Goal: Transaction & Acquisition: Purchase product/service

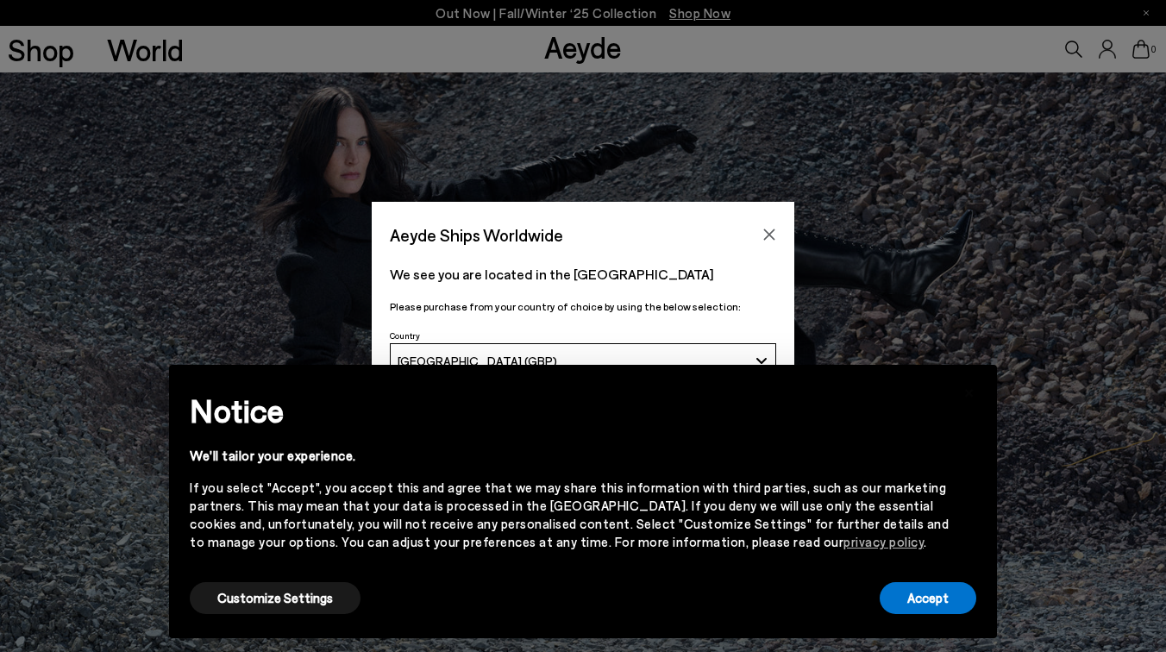
scroll to position [10, 0]
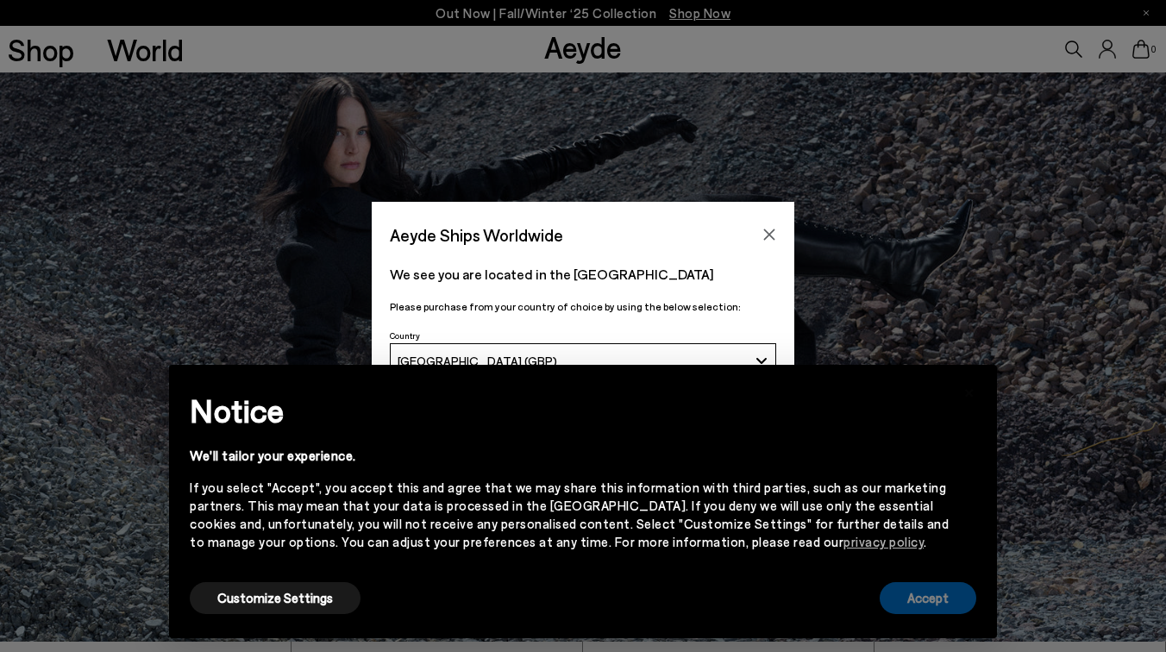
click at [919, 605] on button "Accept" at bounding box center [928, 598] width 97 height 32
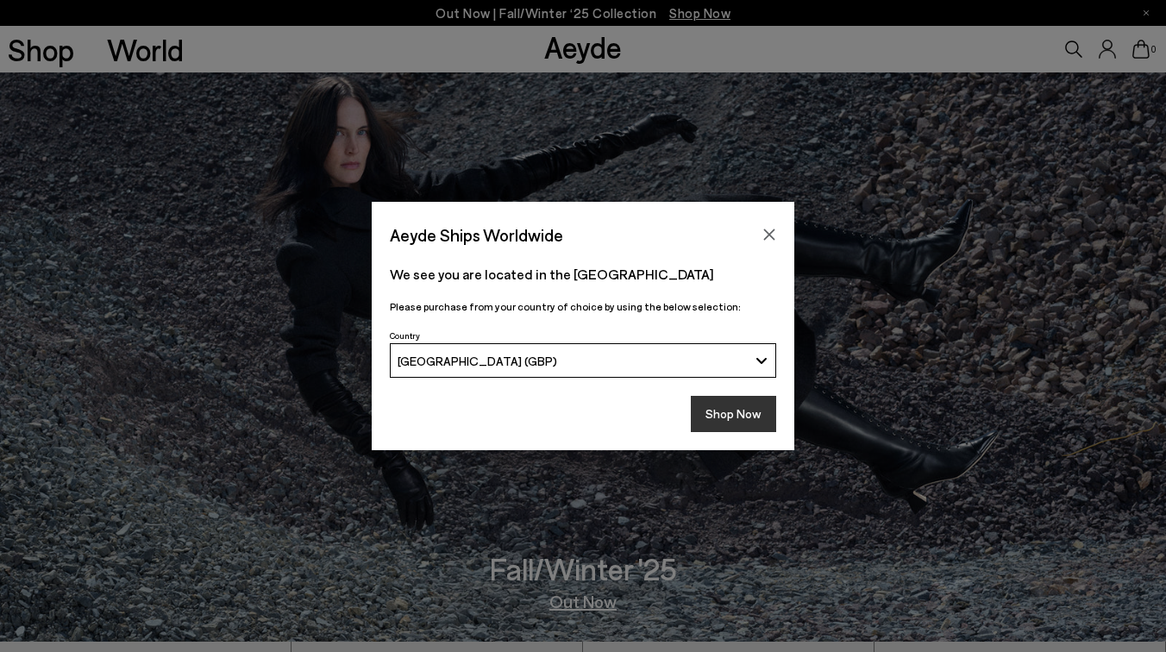
click at [721, 411] on button "Shop Now" at bounding box center [733, 414] width 85 height 36
click at [747, 415] on button "Shop Now" at bounding box center [733, 414] width 85 height 36
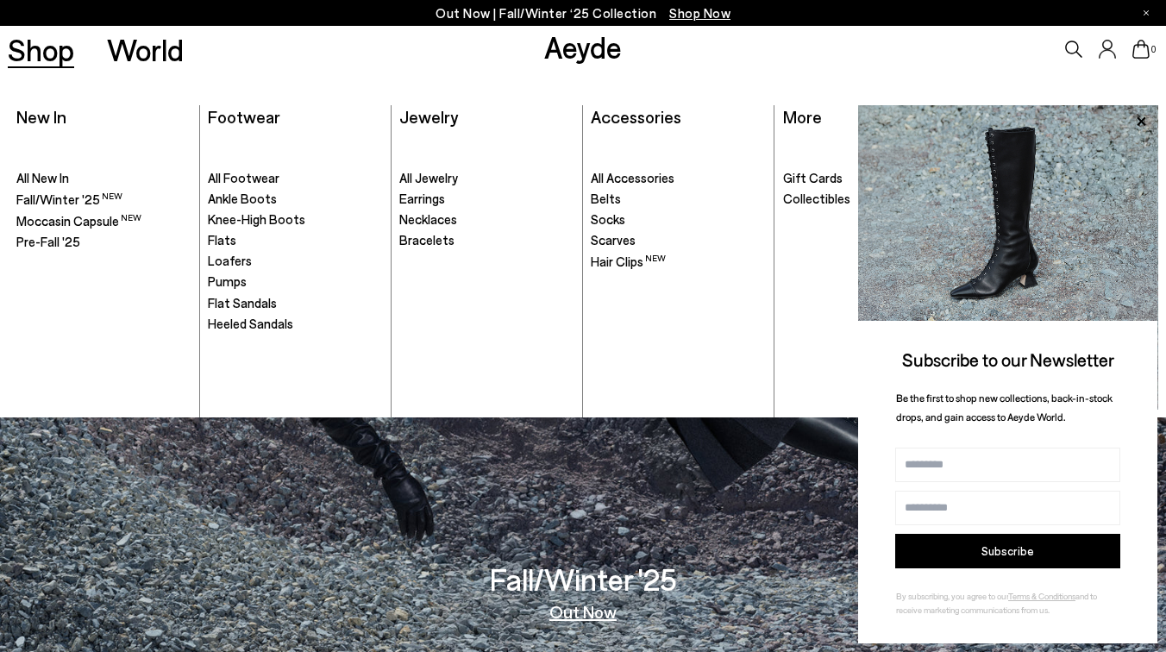
click at [53, 44] on link "Shop" at bounding box center [41, 49] width 66 height 30
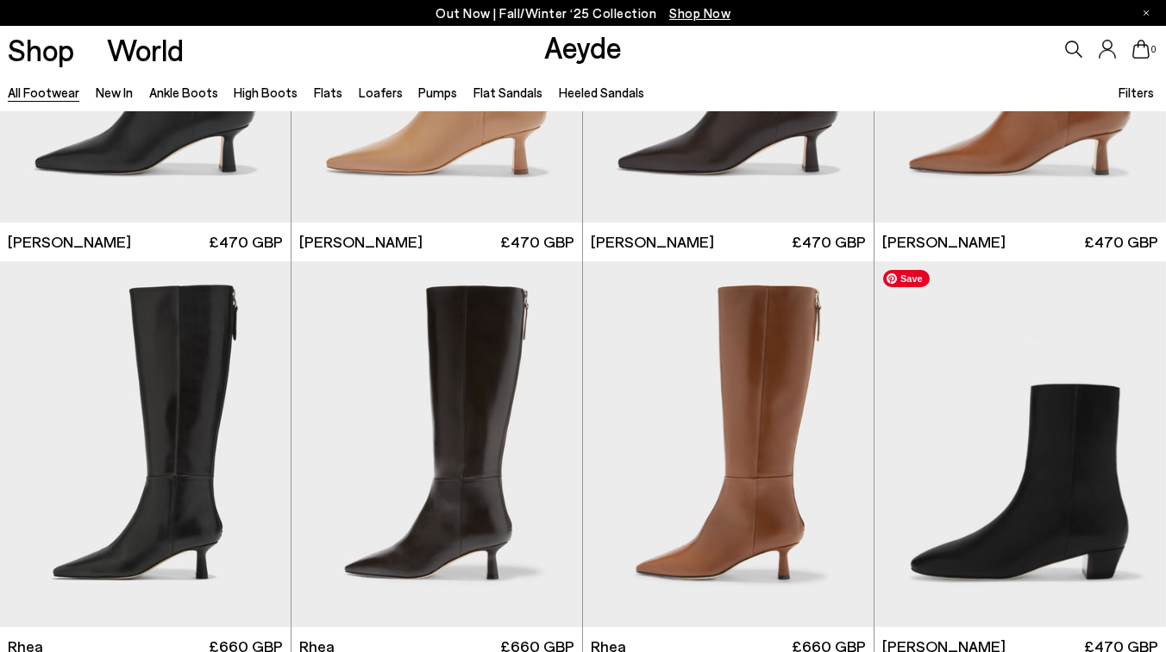
scroll to position [3089, 0]
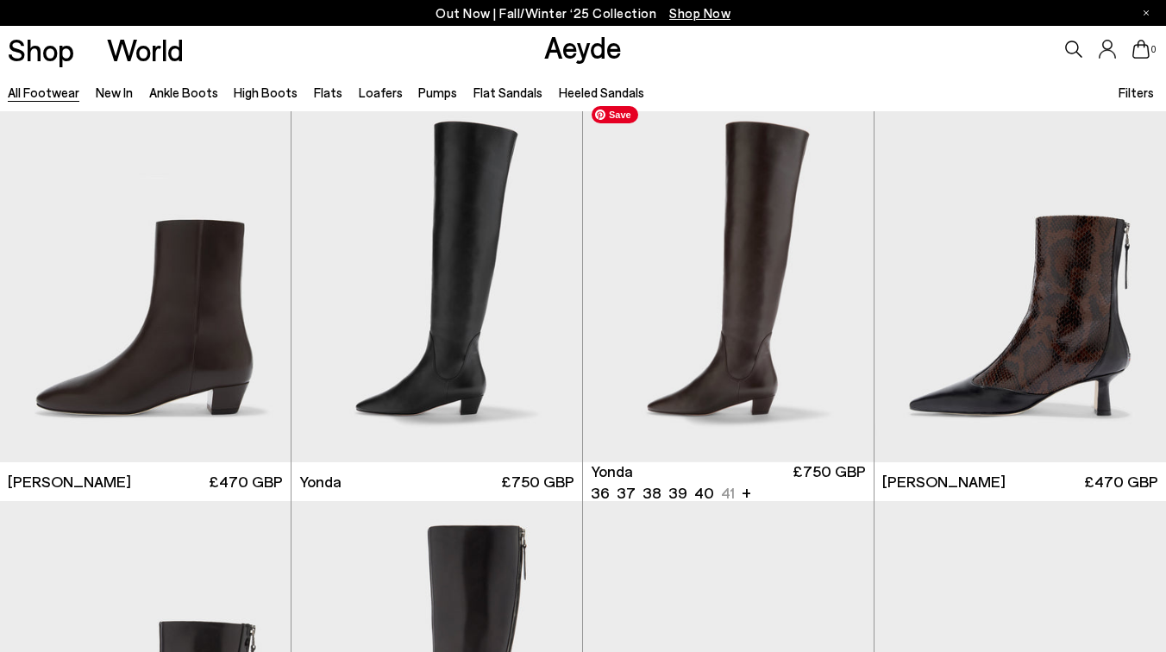
scroll to position [3726, 0]
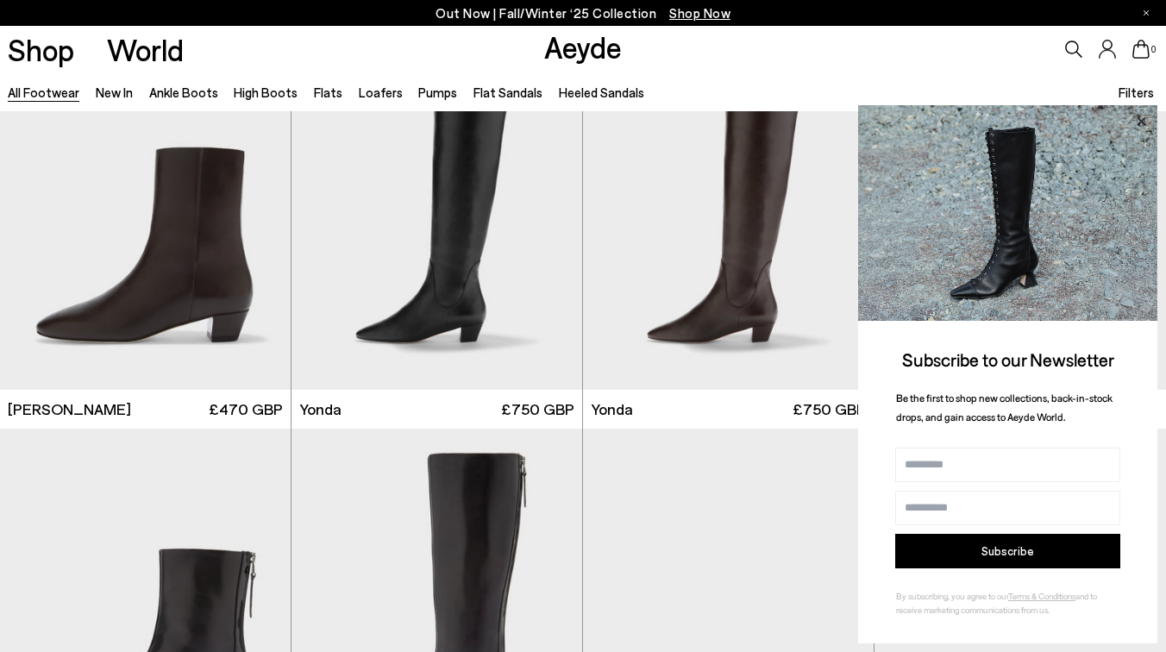
click at [1138, 125] on icon at bounding box center [1141, 121] width 22 height 22
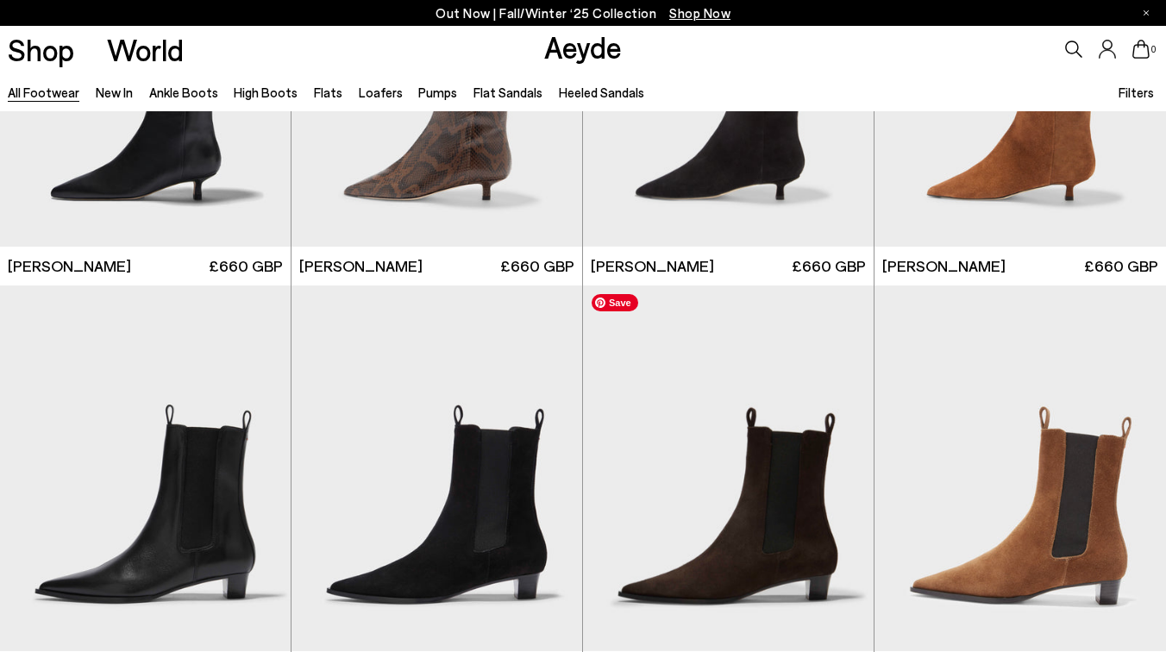
scroll to position [5954, 0]
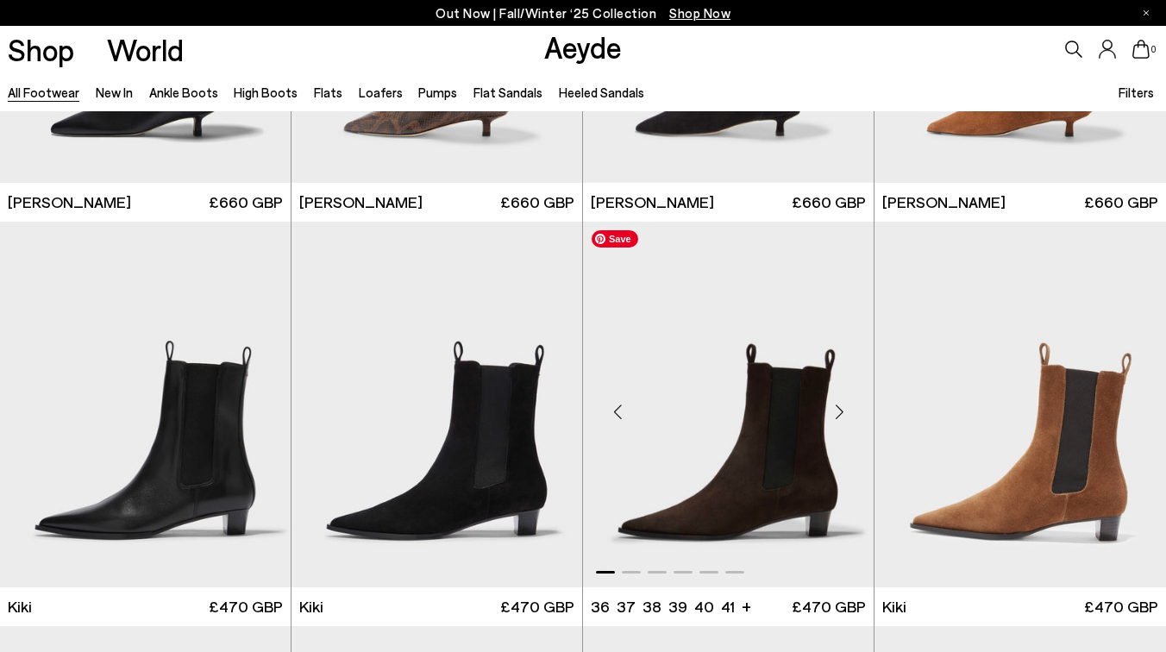
click at [771, 489] on img "1 / 6" at bounding box center [728, 405] width 291 height 366
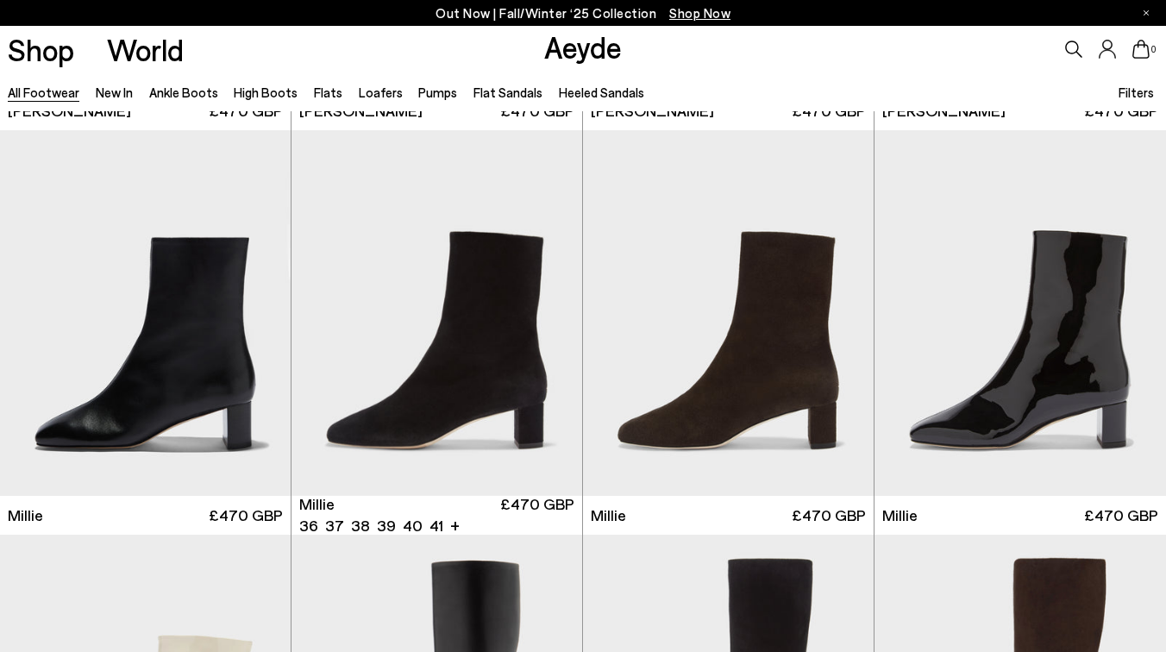
scroll to position [6862, 0]
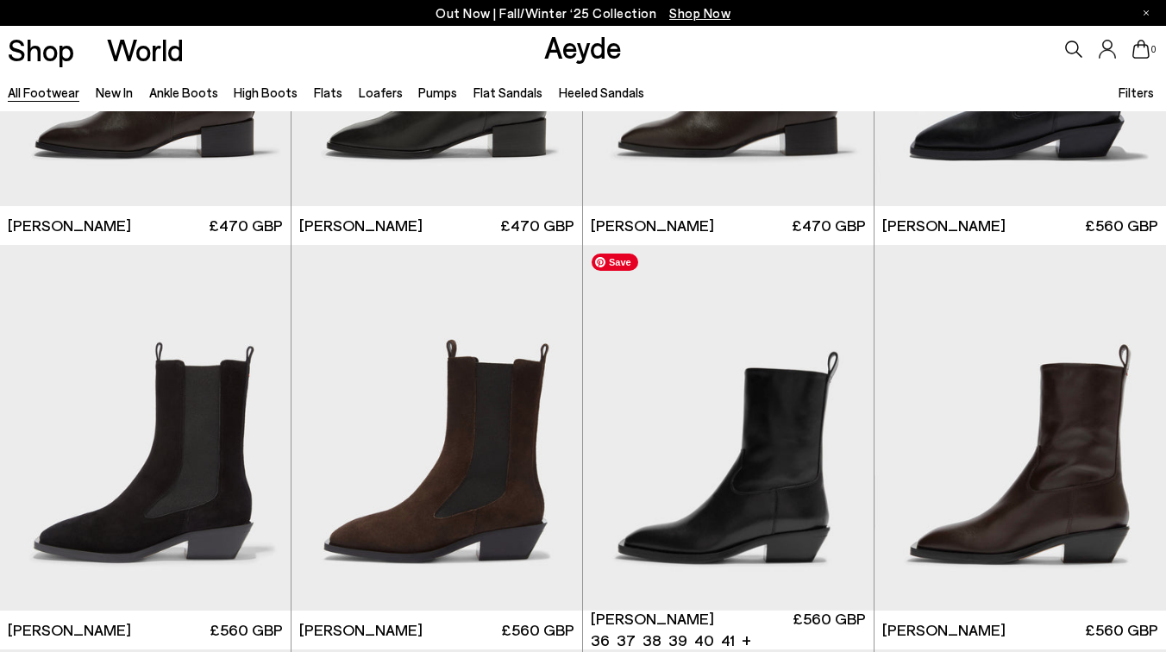
scroll to position [11599, 0]
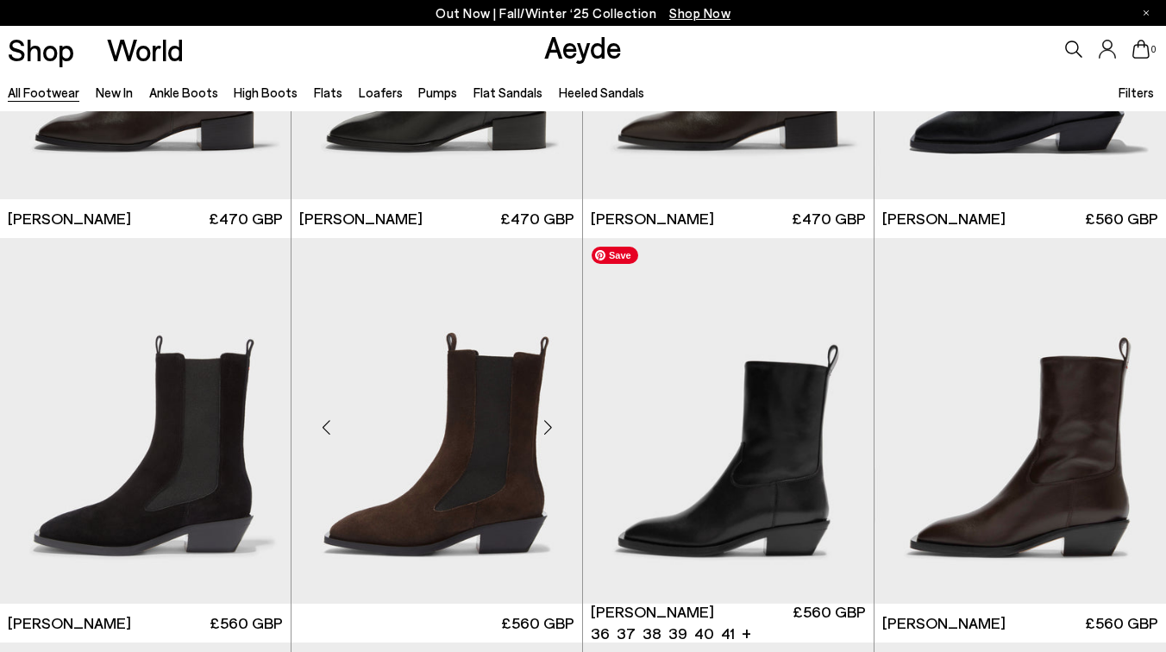
click at [545, 381] on img at bounding box center [437, 421] width 291 height 366
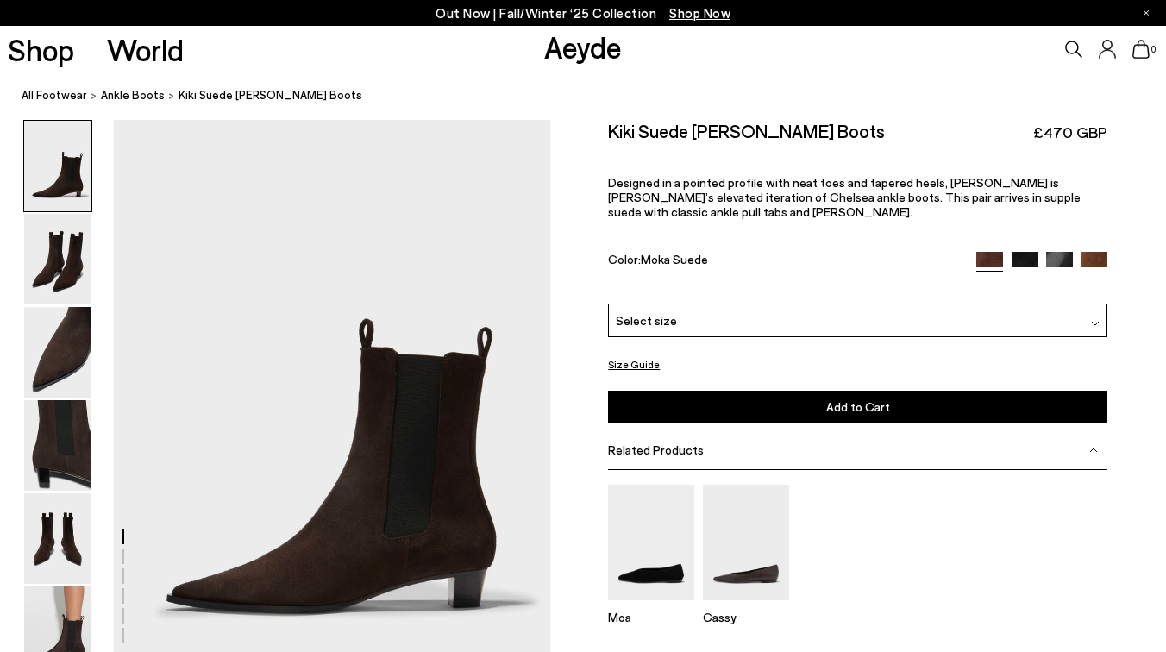
click at [956, 312] on div "Select size" at bounding box center [857, 321] width 499 height 34
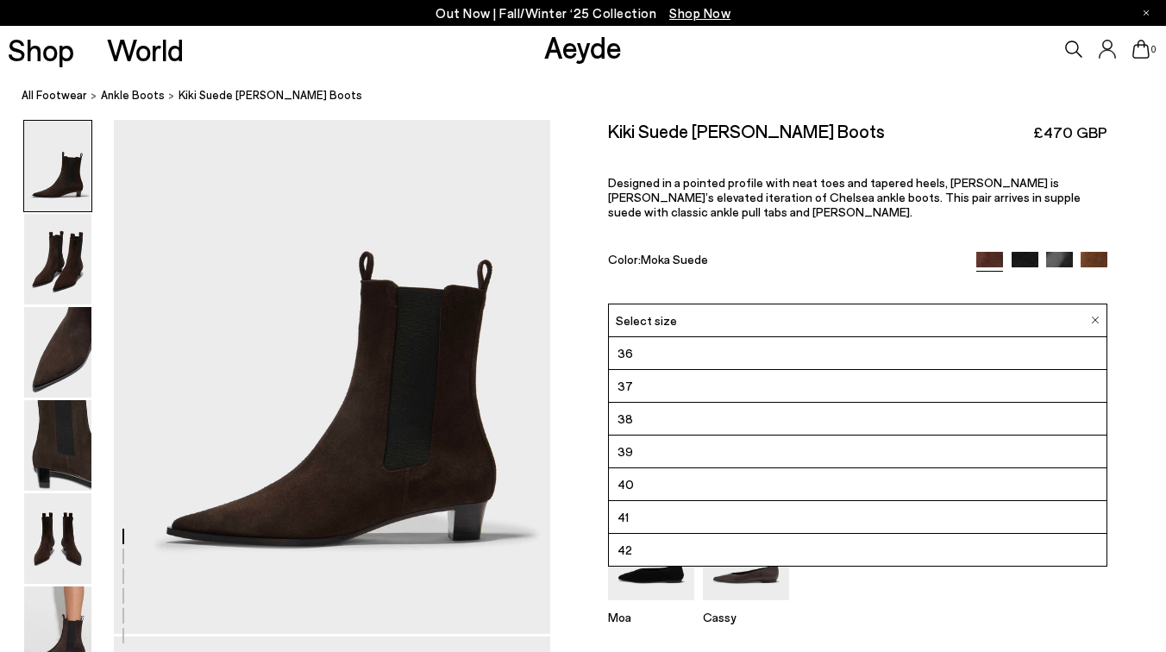
scroll to position [66, 0]
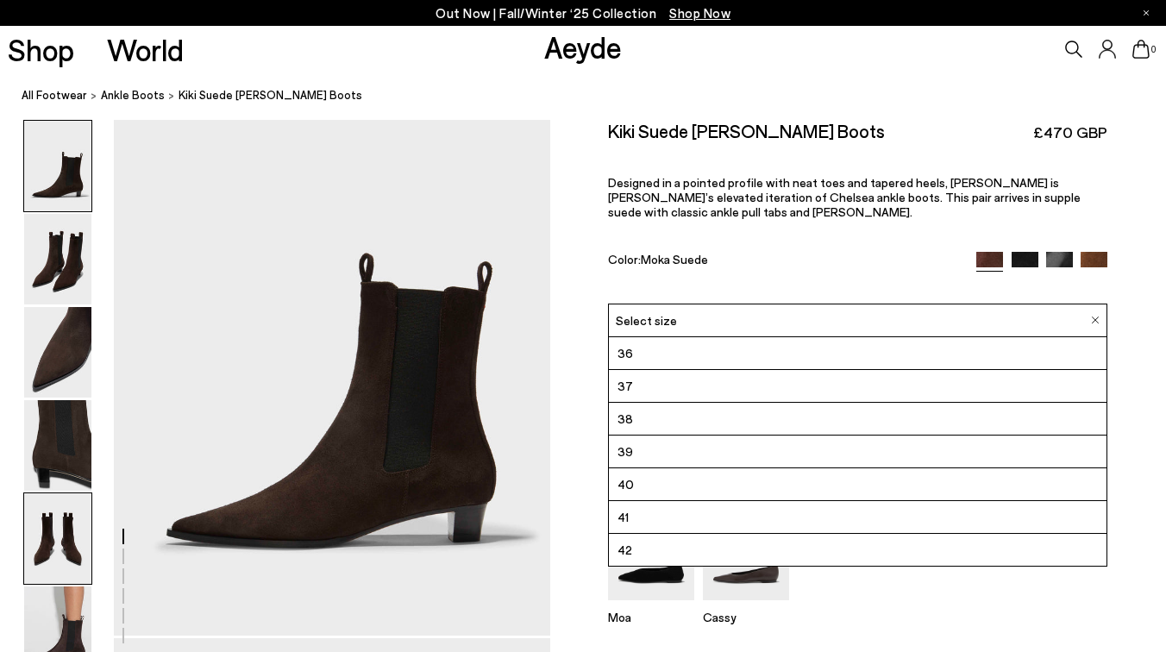
click at [36, 523] on img at bounding box center [57, 538] width 67 height 91
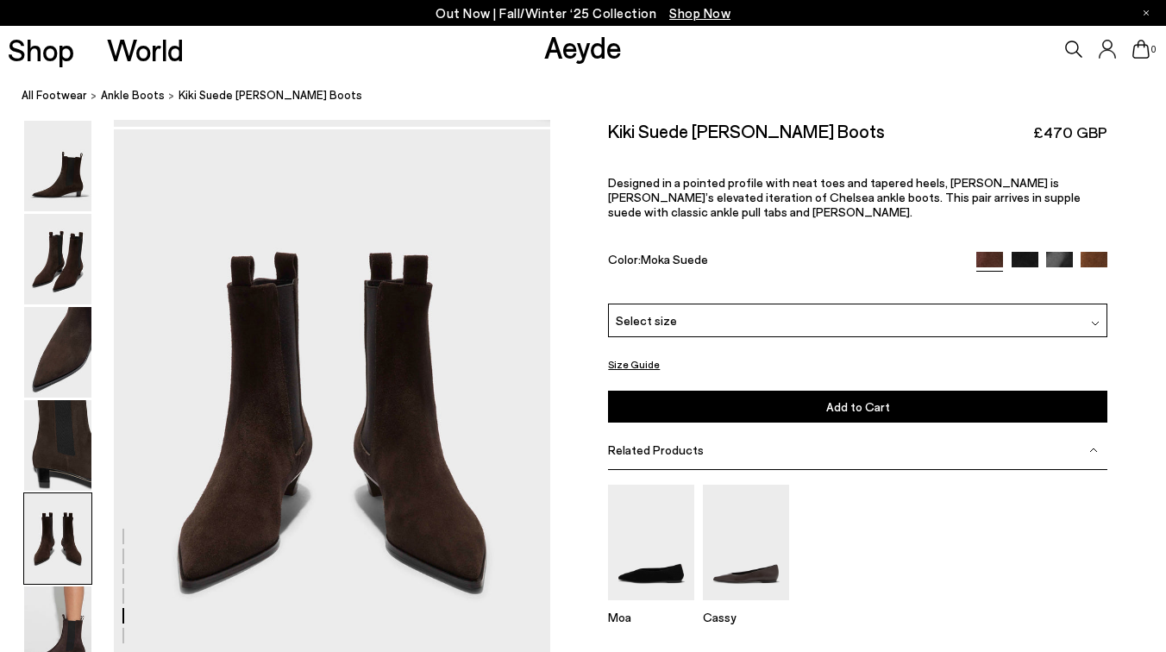
scroll to position [2338, 0]
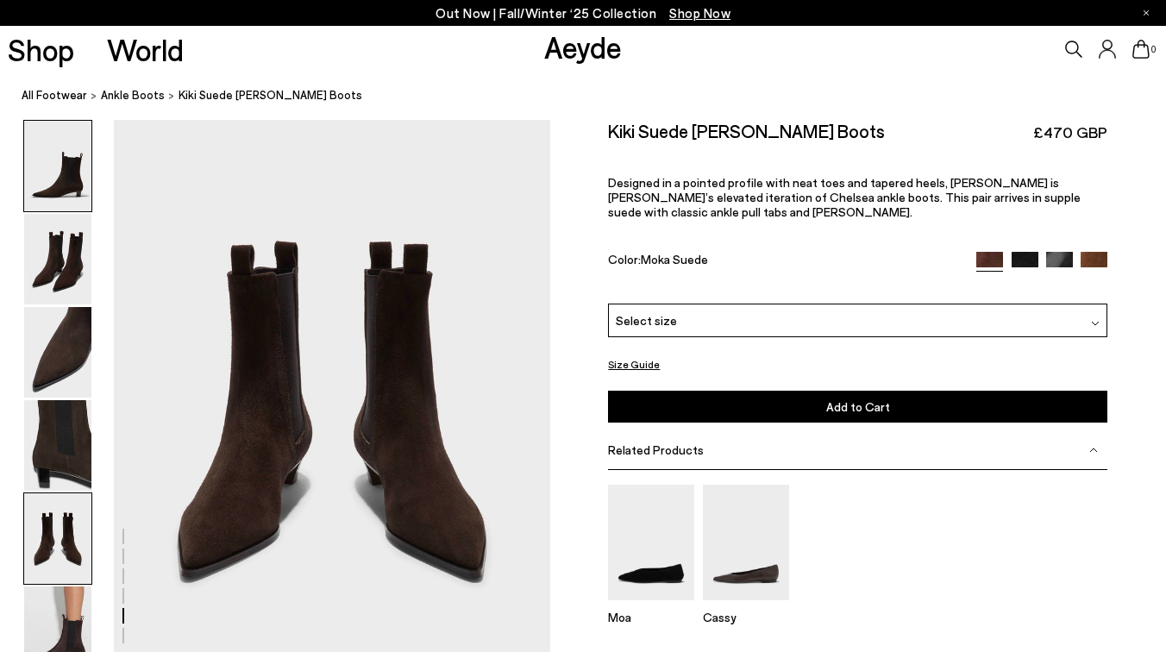
click at [59, 180] on img at bounding box center [57, 166] width 67 height 91
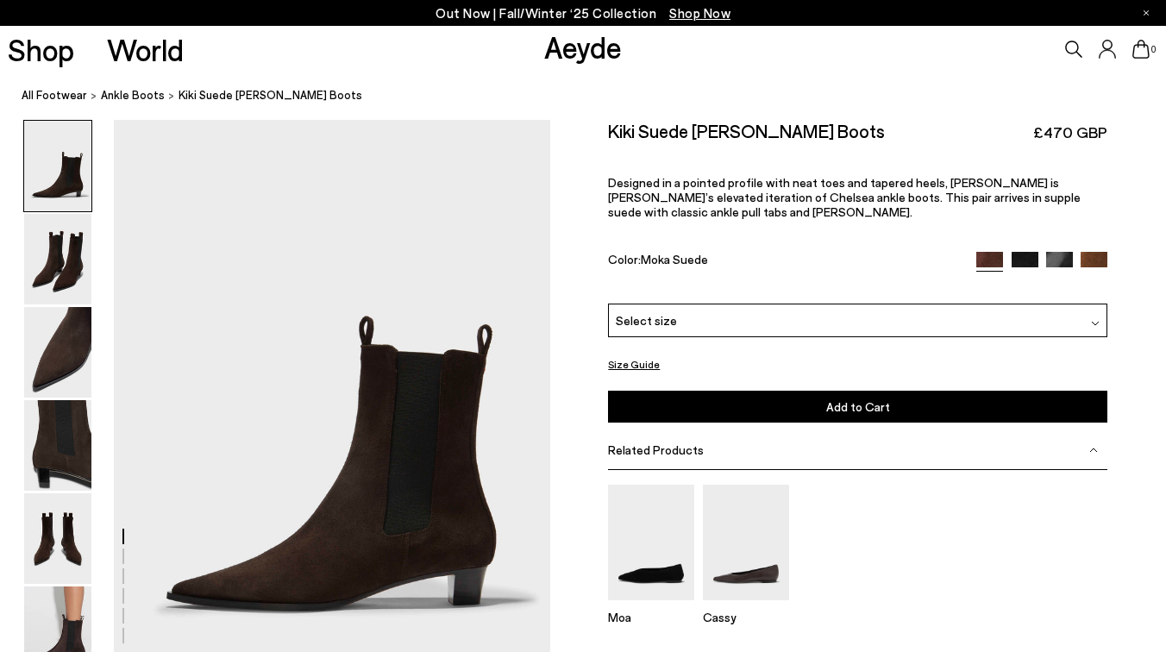
scroll to position [0, 0]
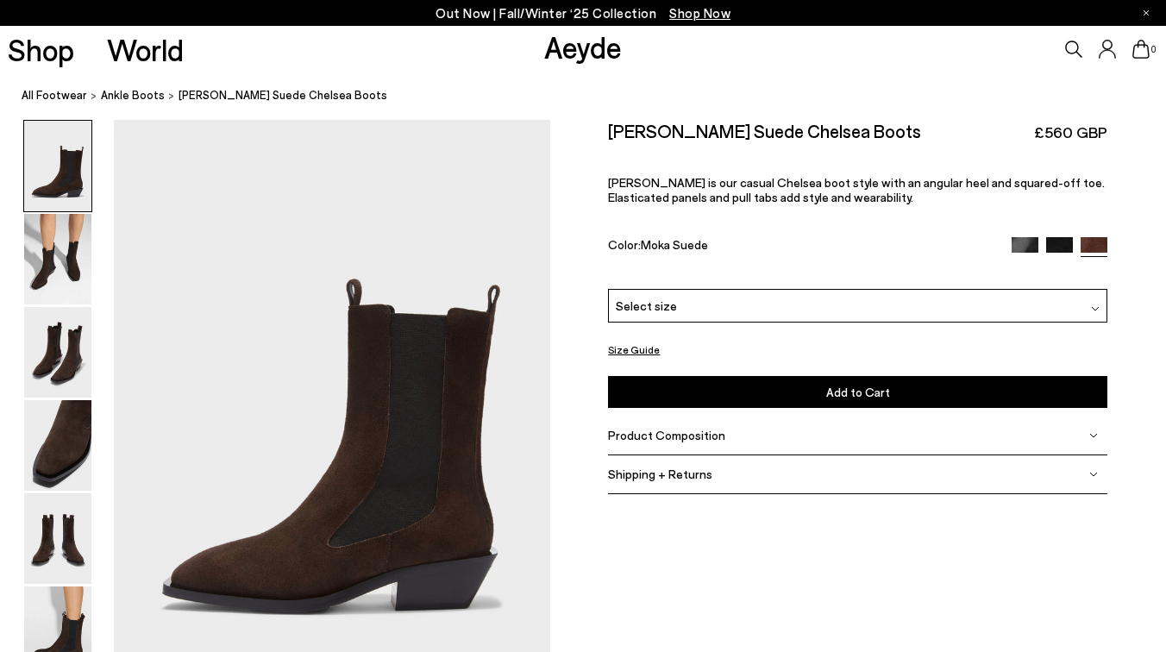
click at [740, 315] on div "Select size" at bounding box center [857, 306] width 499 height 34
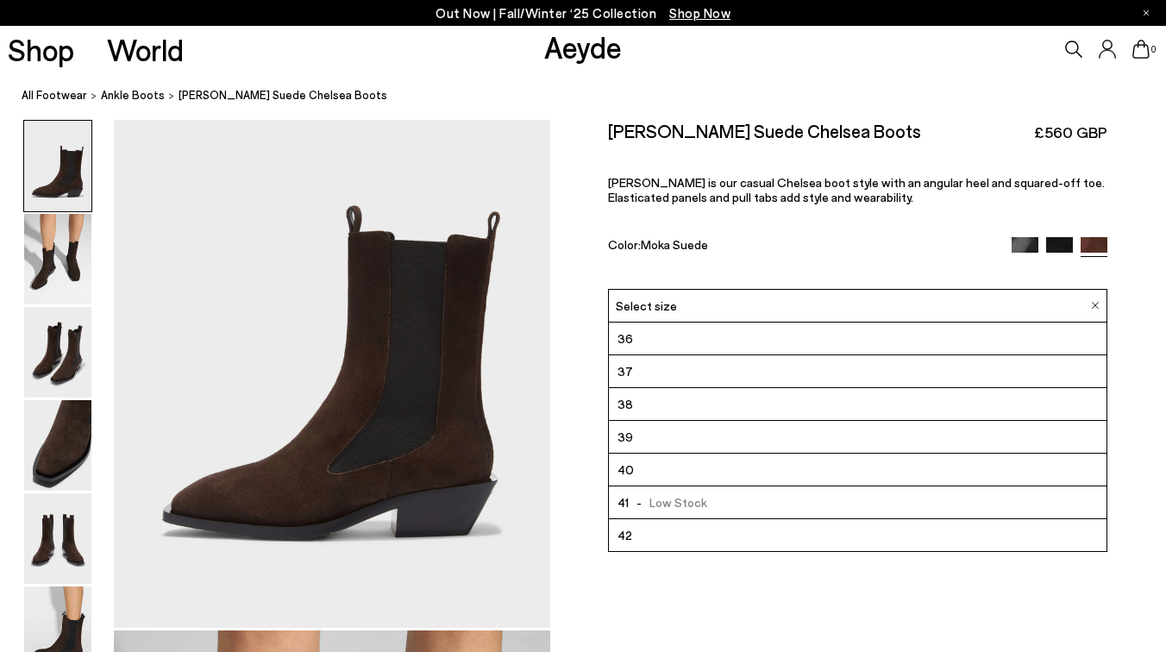
scroll to position [75, 0]
